Goal: Find specific page/section: Find specific page/section

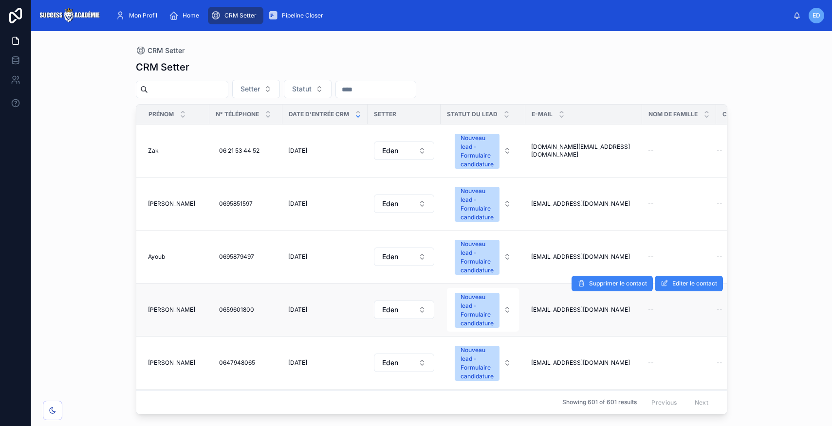
click at [156, 312] on span "[PERSON_NAME]" at bounding box center [171, 310] width 47 height 8
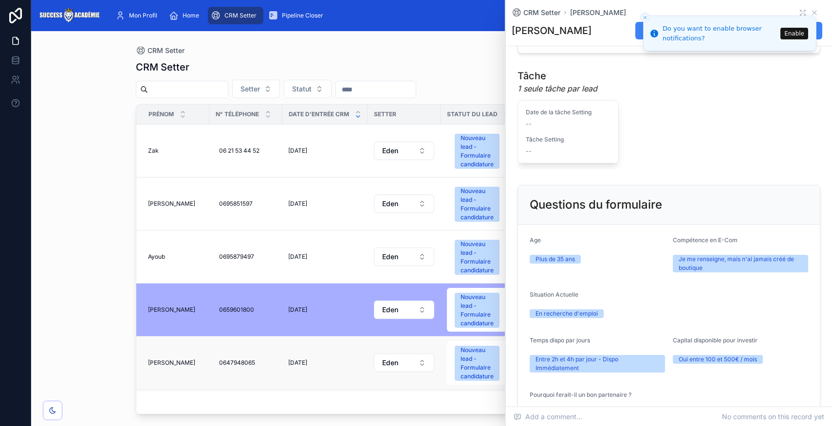
scroll to position [97, 0]
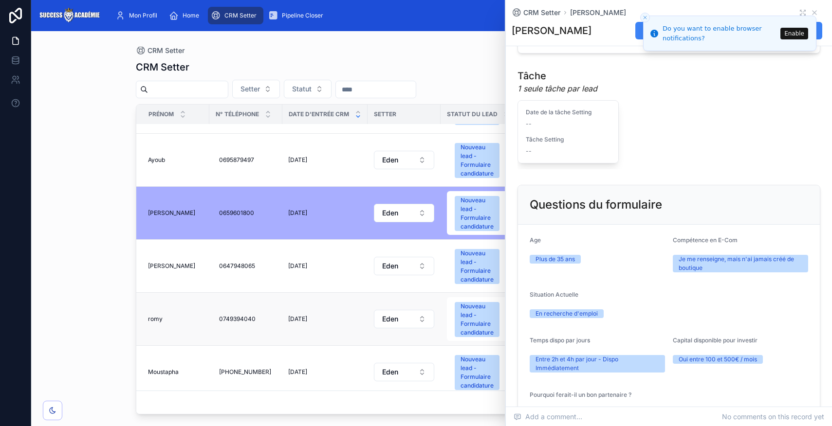
click at [153, 320] on span "romy" at bounding box center [155, 319] width 15 height 8
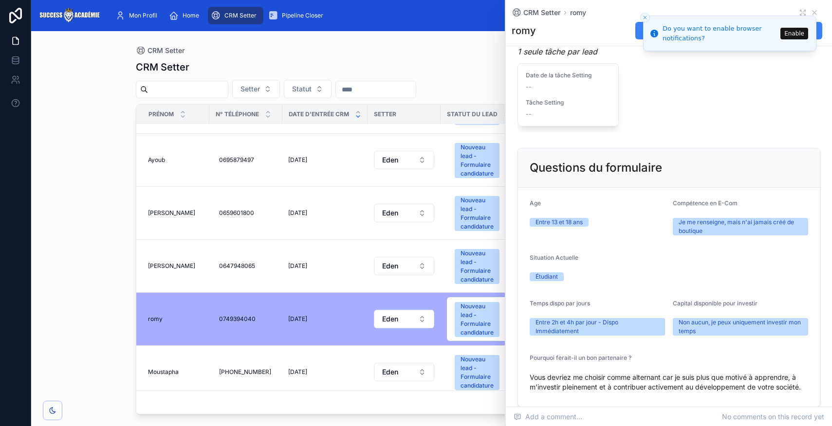
scroll to position [445, 0]
